Goal: Task Accomplishment & Management: Use online tool/utility

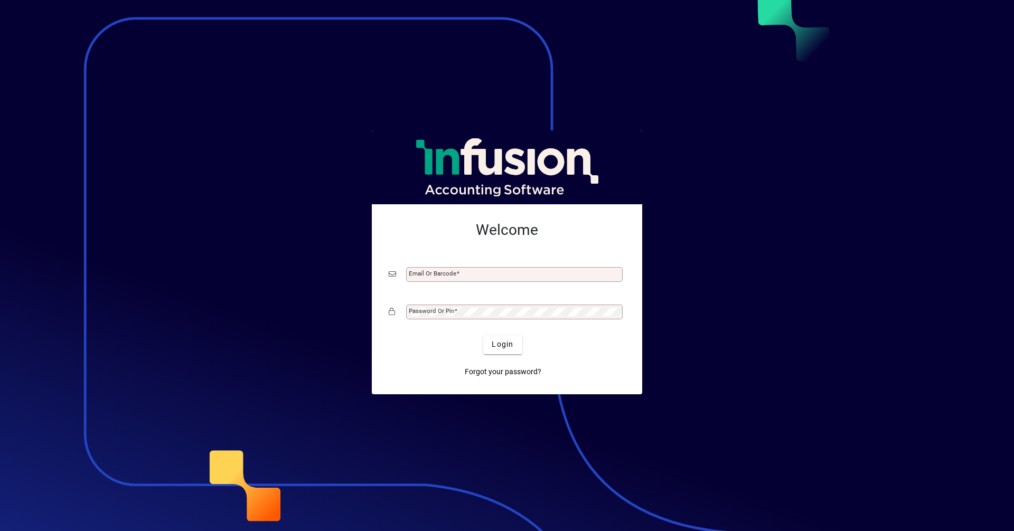
click at [430, 273] on input "Email or Barcode" at bounding box center [515, 274] width 213 height 8
type input "**********"
click at [483, 335] on button "Login" at bounding box center [502, 344] width 39 height 19
